Goal: Information Seeking & Learning: Learn about a topic

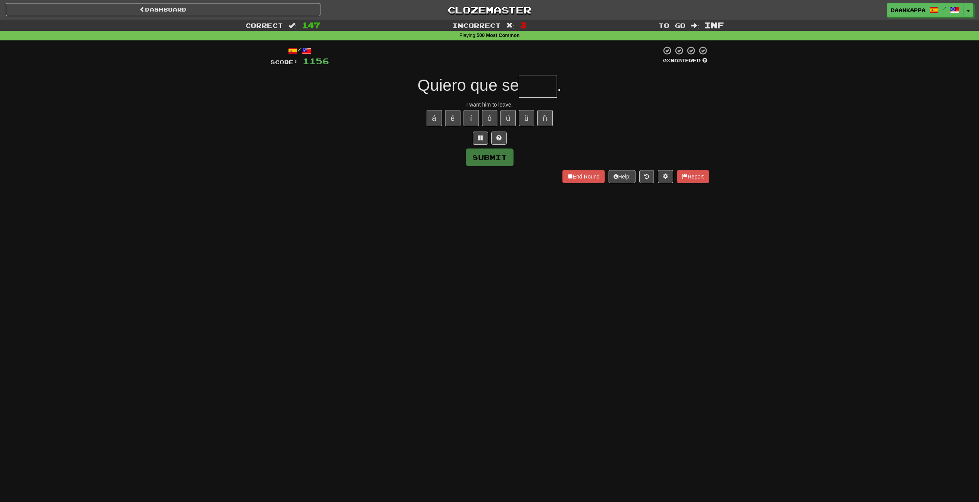
click at [570, 86] on div "Quiero que se ." at bounding box center [489, 86] width 439 height 23
click at [548, 91] on input "text" at bounding box center [538, 86] width 38 height 23
type input "****"
type input "*******"
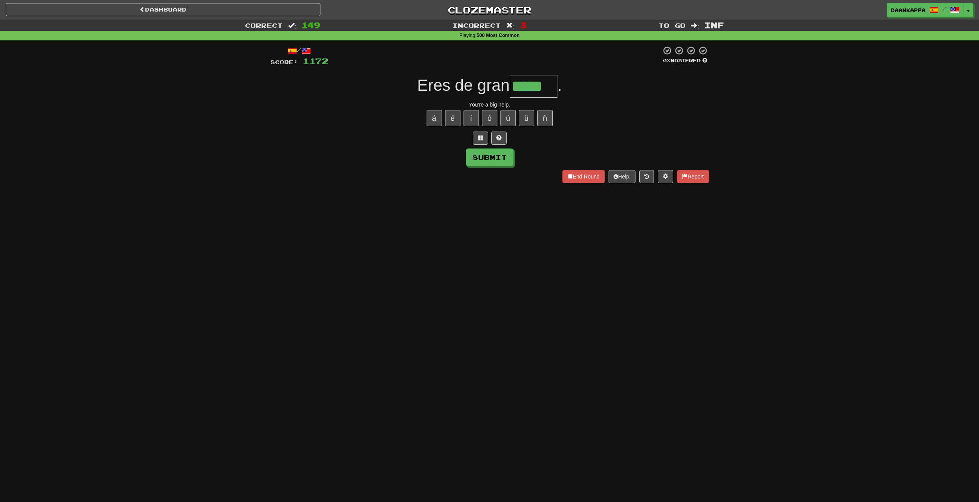
type input "*****"
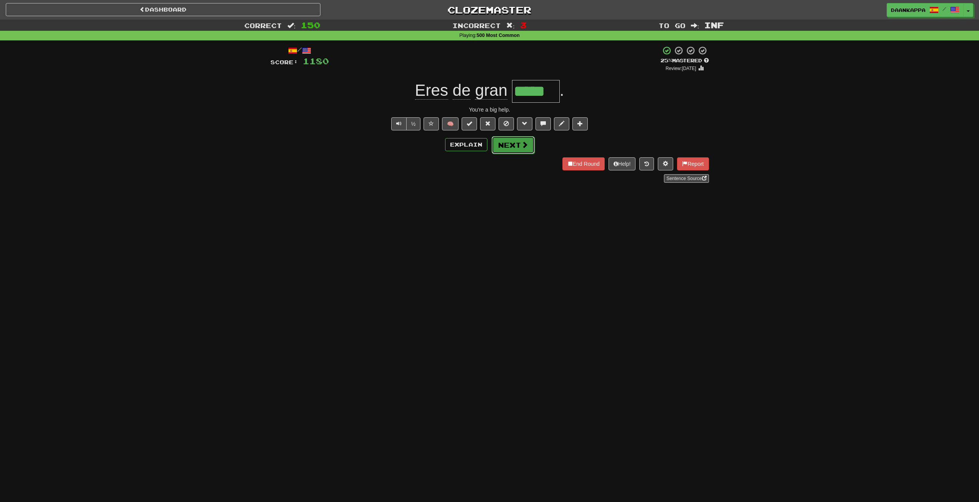
click at [512, 149] on button "Next" at bounding box center [513, 145] width 43 height 18
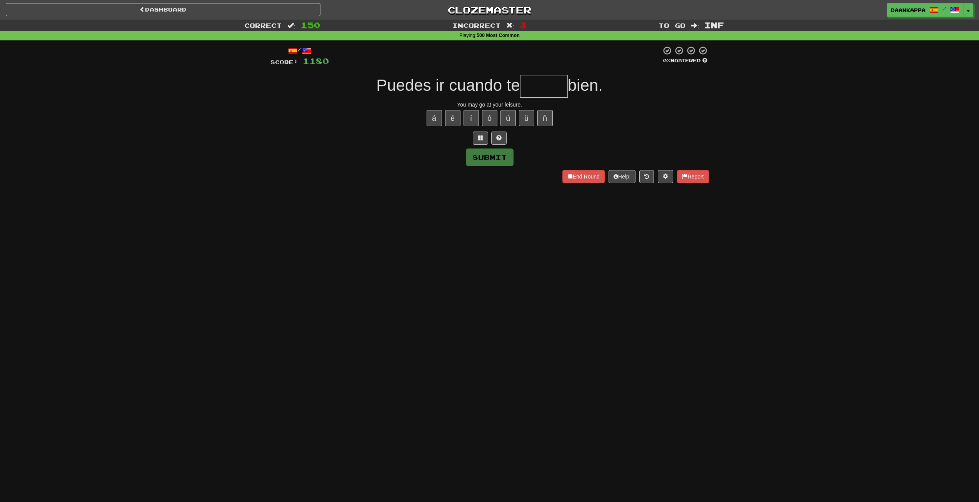
click at [563, 94] on input "text" at bounding box center [544, 86] width 48 height 23
click at [562, 88] on input "text" at bounding box center [544, 86] width 48 height 23
type input "*"
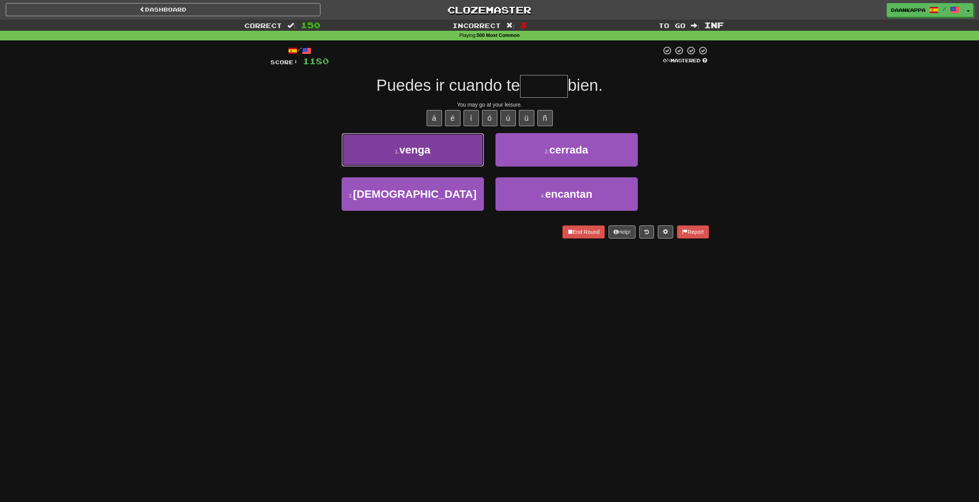
click at [449, 156] on button "1 . venga" at bounding box center [413, 149] width 142 height 33
type input "*****"
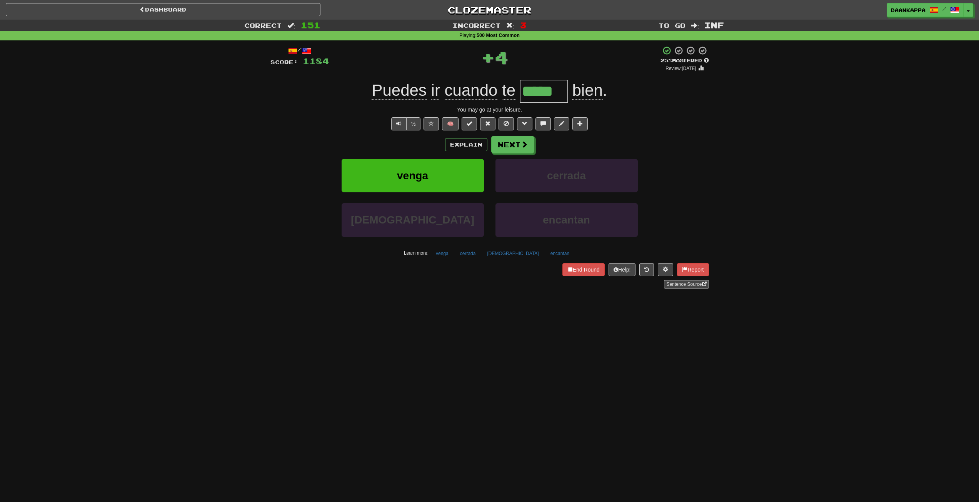
click at [408, 285] on div "Sentence Source" at bounding box center [489, 284] width 439 height 8
click at [495, 142] on button "Next" at bounding box center [513, 145] width 43 height 18
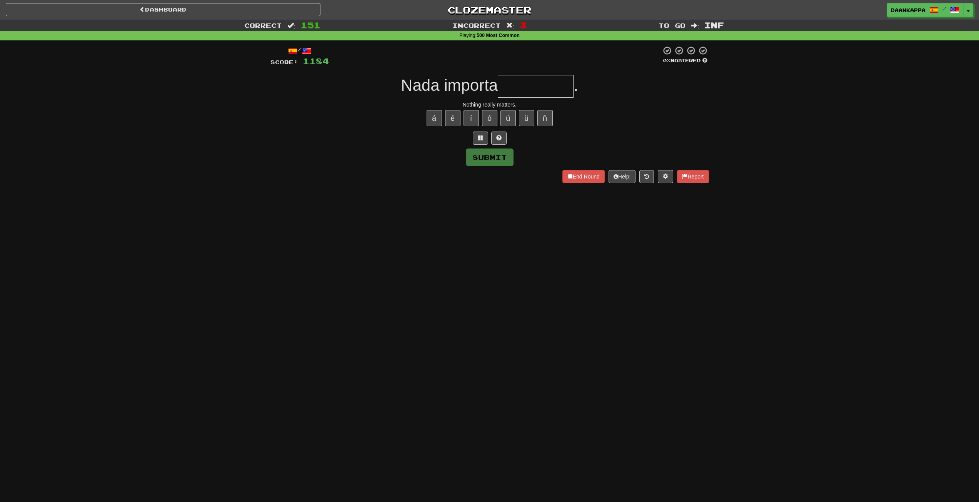
drag, startPoint x: 346, startPoint y: 140, endPoint x: 409, endPoint y: 120, distance: 65.7
click at [348, 134] on div at bounding box center [489, 138] width 439 height 13
click at [506, 83] on input "text" at bounding box center [536, 86] width 76 height 23
drag, startPoint x: 471, startPoint y: 87, endPoint x: 463, endPoint y: 88, distance: 7.4
click at [467, 88] on span "Nada importa" at bounding box center [449, 85] width 97 height 18
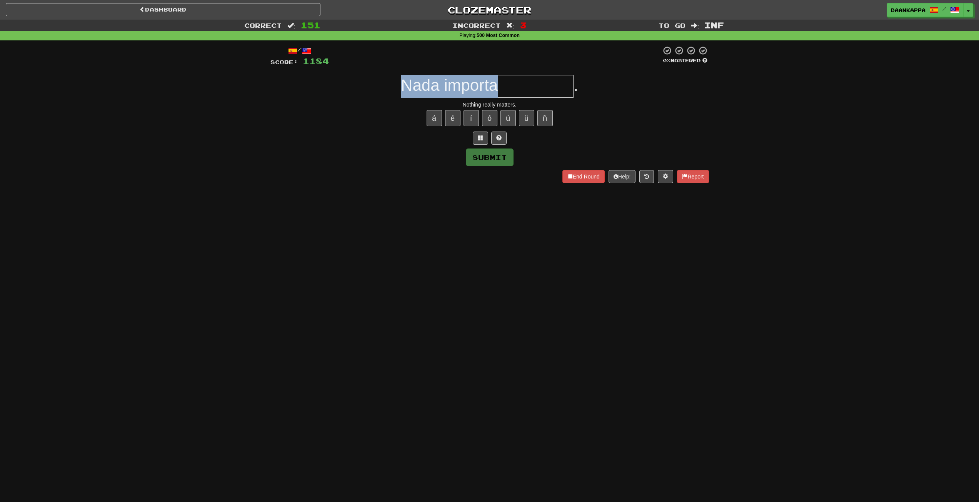
drag, startPoint x: 495, startPoint y: 87, endPoint x: 360, endPoint y: 85, distance: 135.1
click at [360, 85] on div "Nada importa ." at bounding box center [489, 86] width 439 height 23
click at [401, 80] on span "Nada importa" at bounding box center [449, 85] width 97 height 18
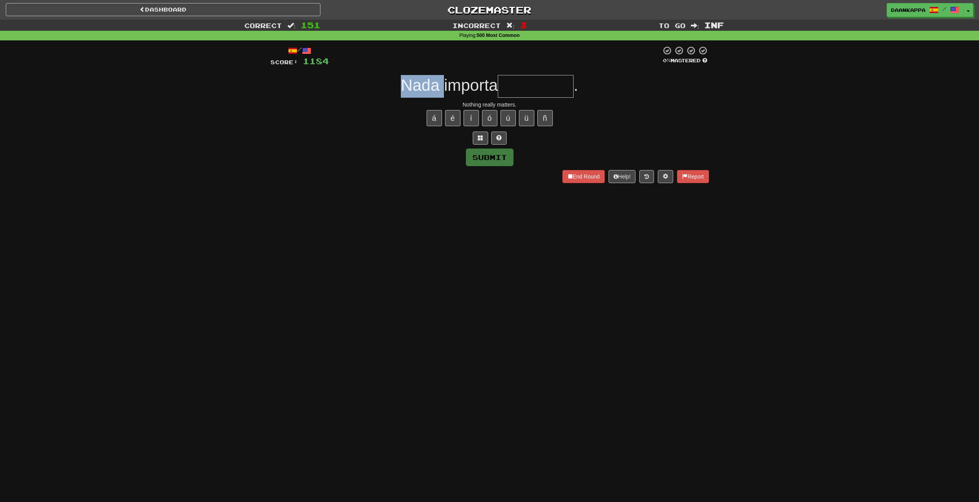
click at [438, 86] on span "Nada importa" at bounding box center [449, 85] width 97 height 18
drag, startPoint x: 395, startPoint y: 85, endPoint x: 499, endPoint y: 93, distance: 104.2
click at [499, 93] on div "Nada importa ." at bounding box center [489, 86] width 439 height 23
click at [517, 91] on input "text" at bounding box center [536, 86] width 76 height 23
click at [486, 84] on span "Nada importa" at bounding box center [449, 85] width 97 height 18
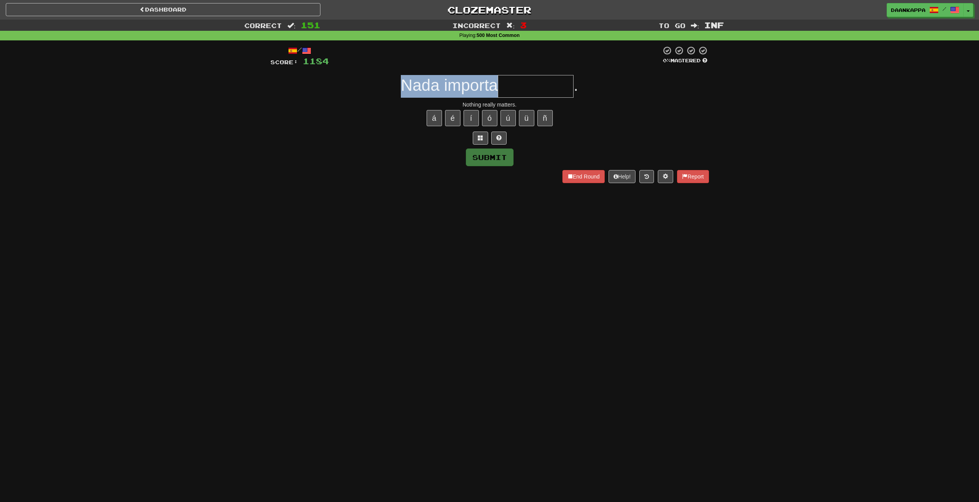
drag, startPoint x: 493, startPoint y: 87, endPoint x: 398, endPoint y: 84, distance: 95.1
click at [398, 84] on div "Nada importa ." at bounding box center [489, 86] width 439 height 23
click at [540, 87] on input "text" at bounding box center [536, 86] width 76 height 23
type input "*"
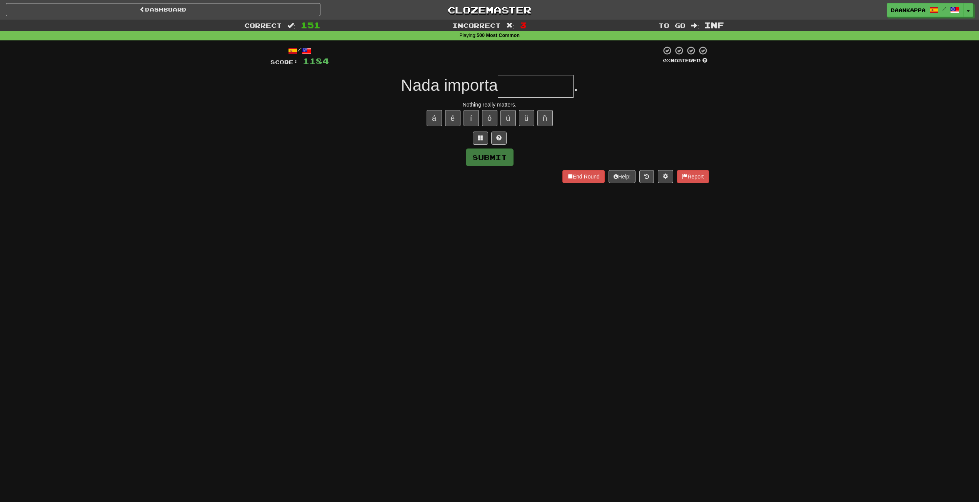
drag, startPoint x: 390, startPoint y: 375, endPoint x: 400, endPoint y: 354, distance: 22.7
click at [394, 372] on div "Dashboard Clozemaster DaanKappa / Toggle Dropdown Dashboard Leaderboard Activit…" at bounding box center [489, 251] width 979 height 502
drag, startPoint x: 523, startPoint y: 483, endPoint x: 524, endPoint y: 487, distance: 3.9
click at [523, 483] on div "Dashboard Clozemaster DaanKappa / Toggle Dropdown Dashboard Leaderboard Activit…" at bounding box center [489, 251] width 979 height 502
